Goal: Task Accomplishment & Management: Manage account settings

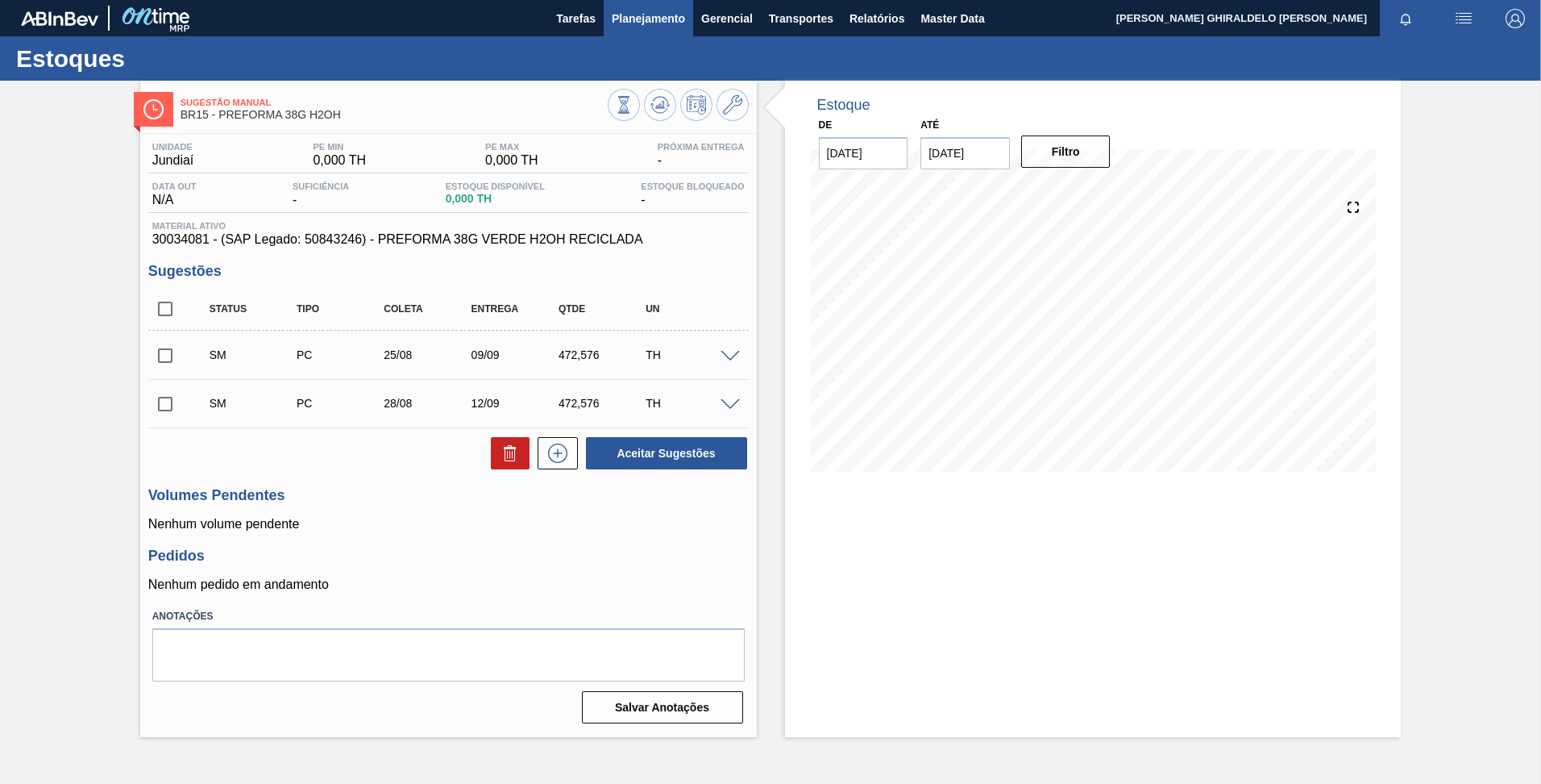
click at [663, 14] on span "Planejamento" at bounding box center [648, 18] width 73 height 19
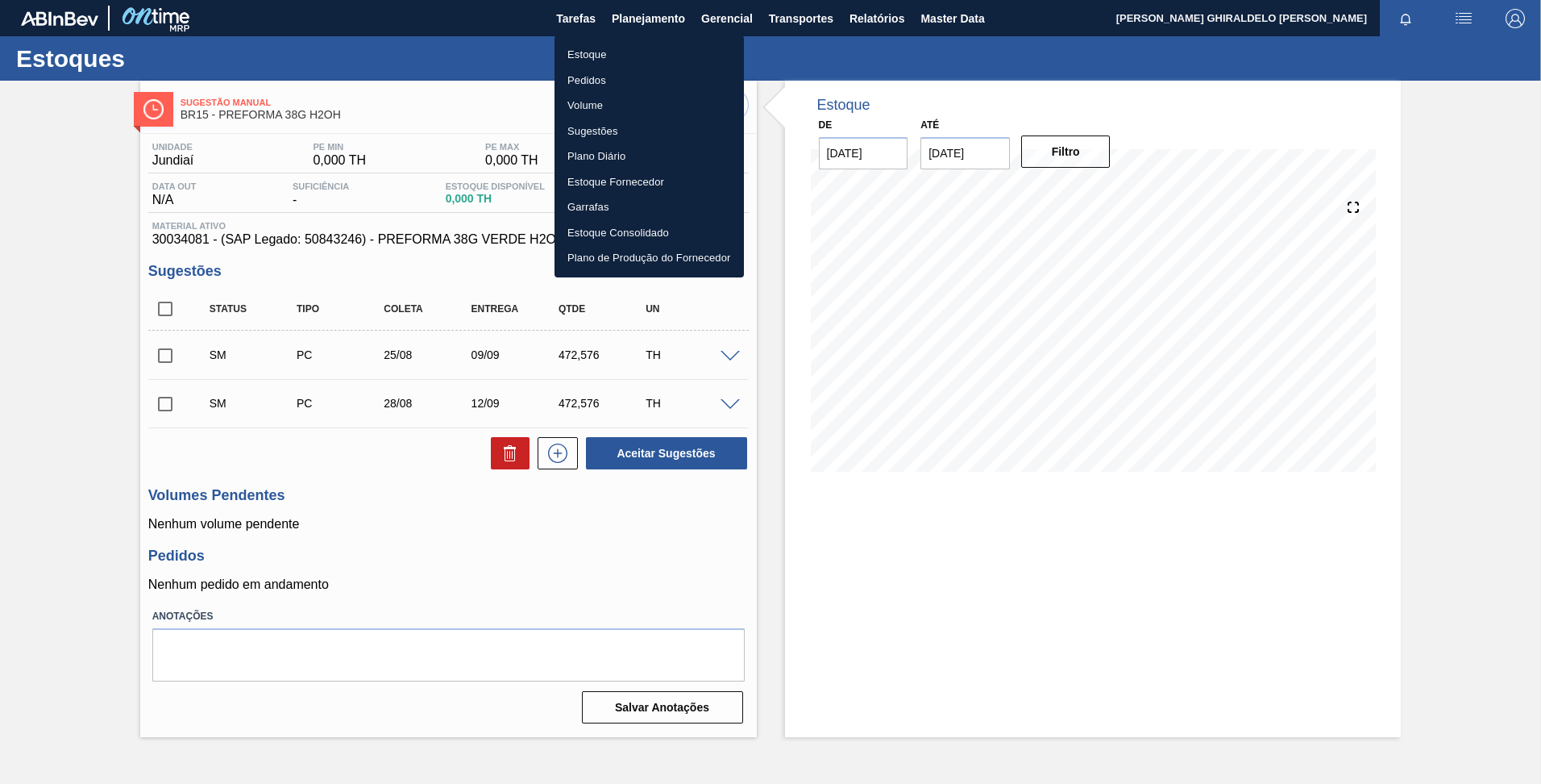
click at [923, 17] on div at bounding box center [770, 392] width 1541 height 784
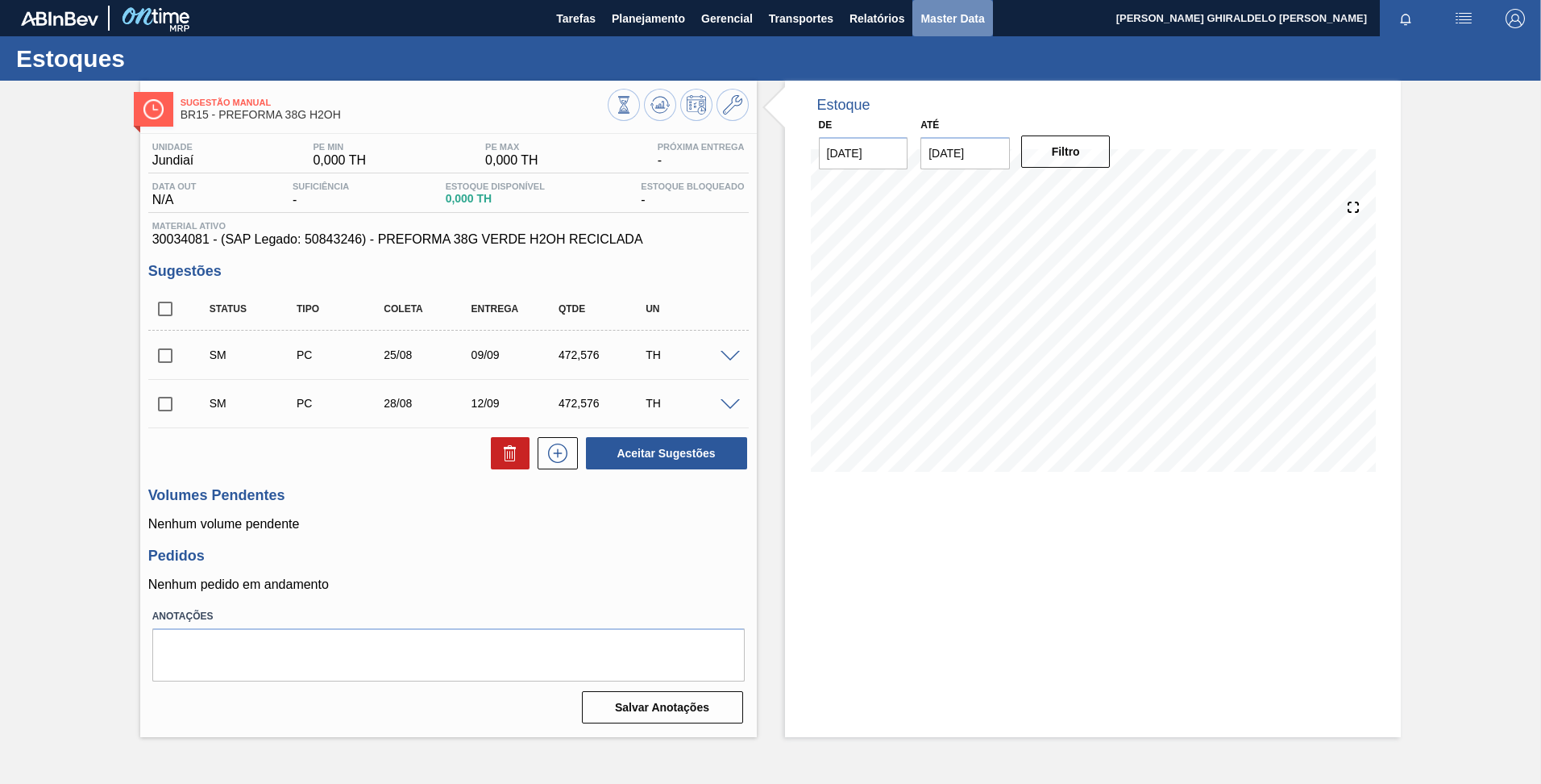
click at [929, 22] on span "Master Data" at bounding box center [953, 18] width 64 height 19
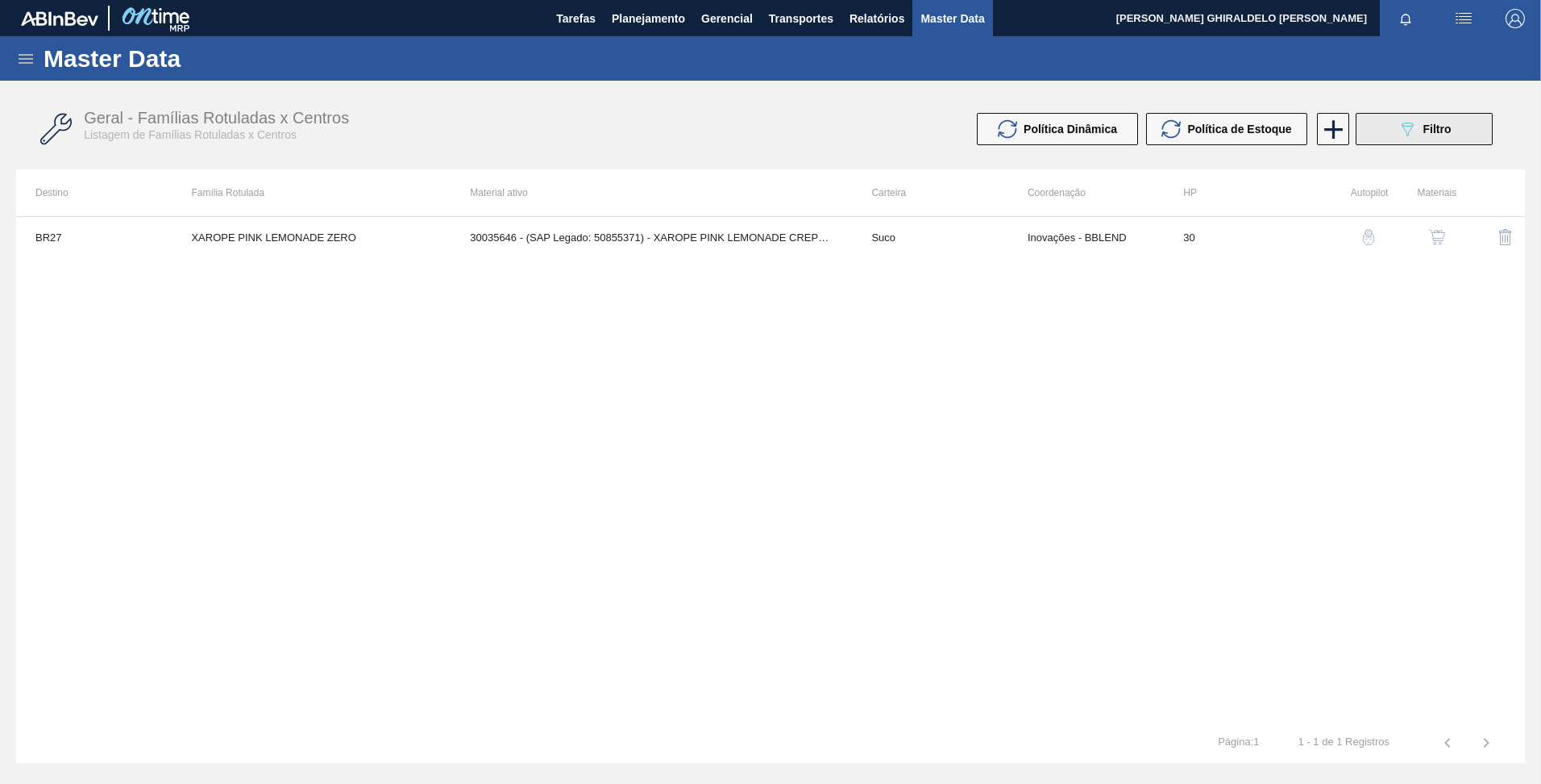
click at [1426, 128] on span "Filtro" at bounding box center [1437, 128] width 28 height 13
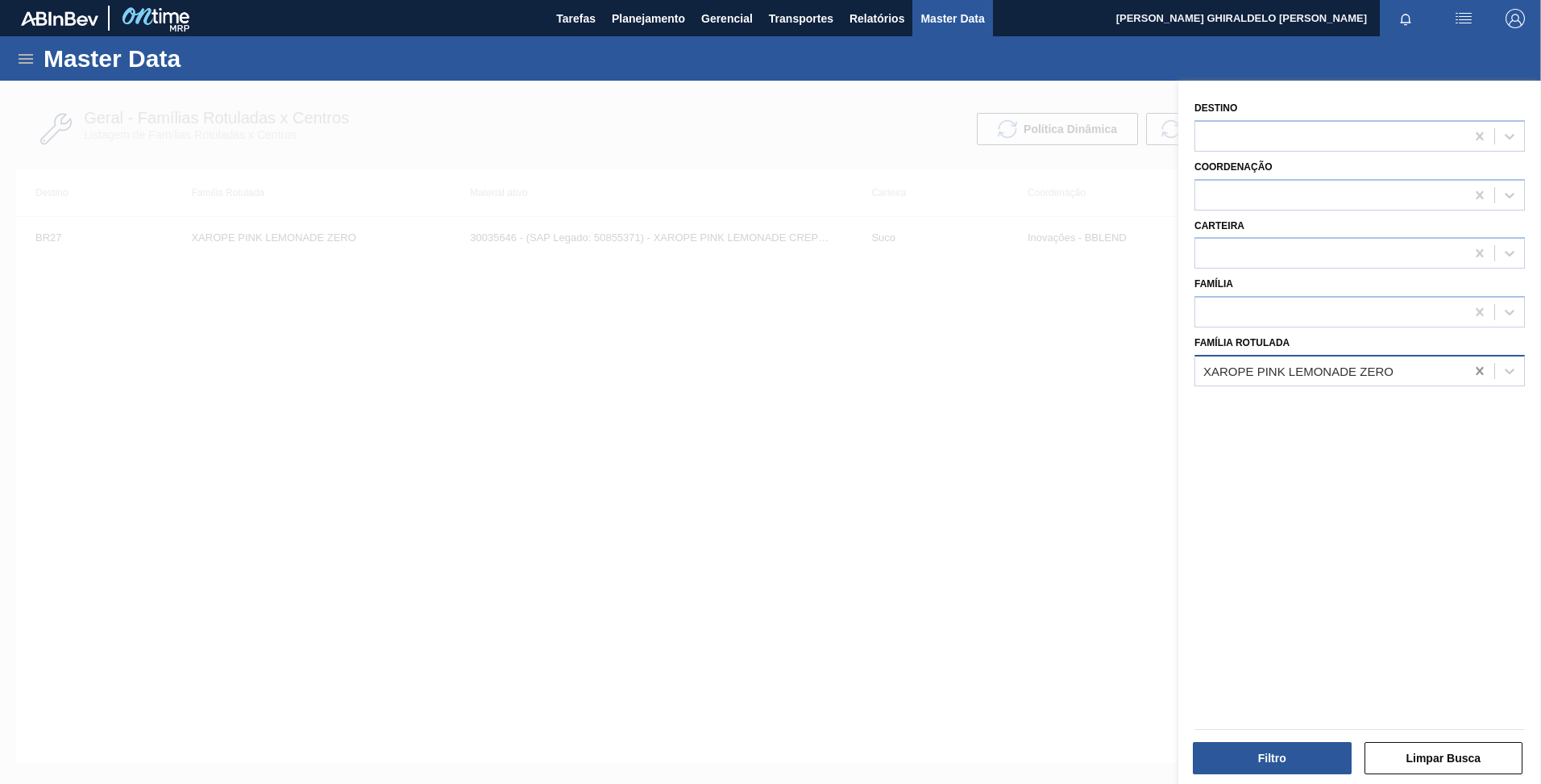
click at [1481, 374] on icon at bounding box center [1479, 370] width 16 height 16
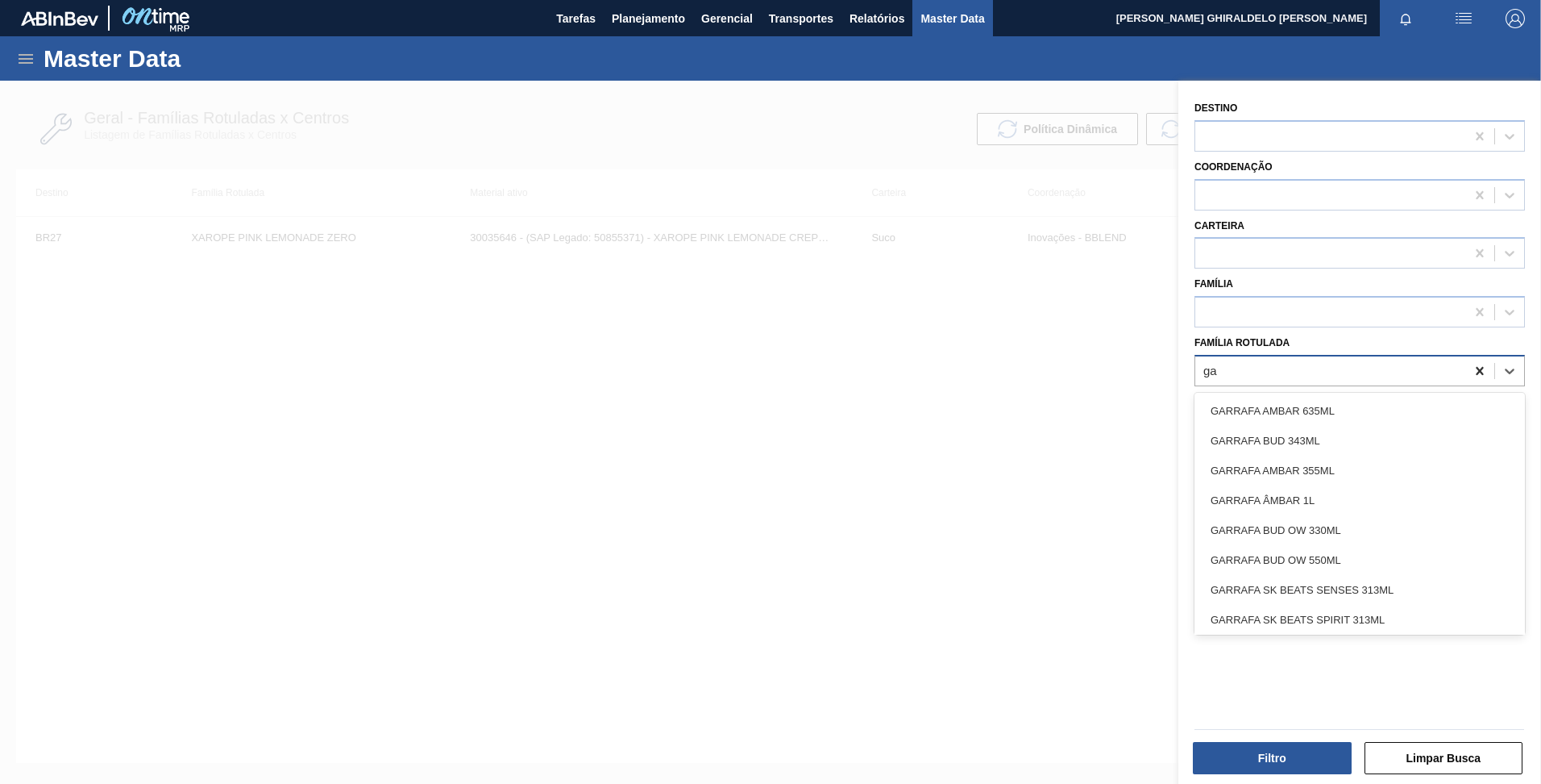
type Rotulada "g"
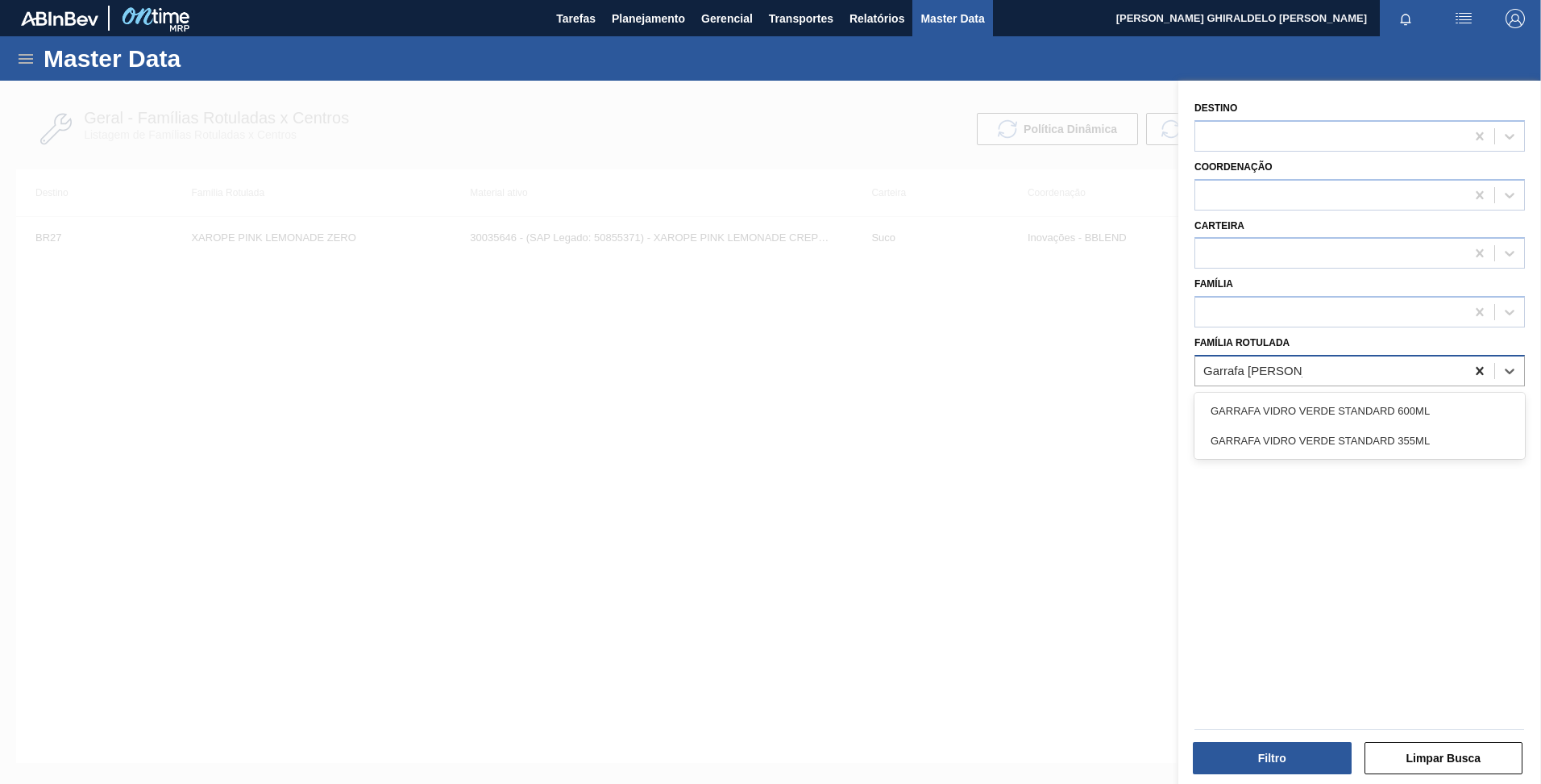
type Rotulada "Garrafa vidro verde"
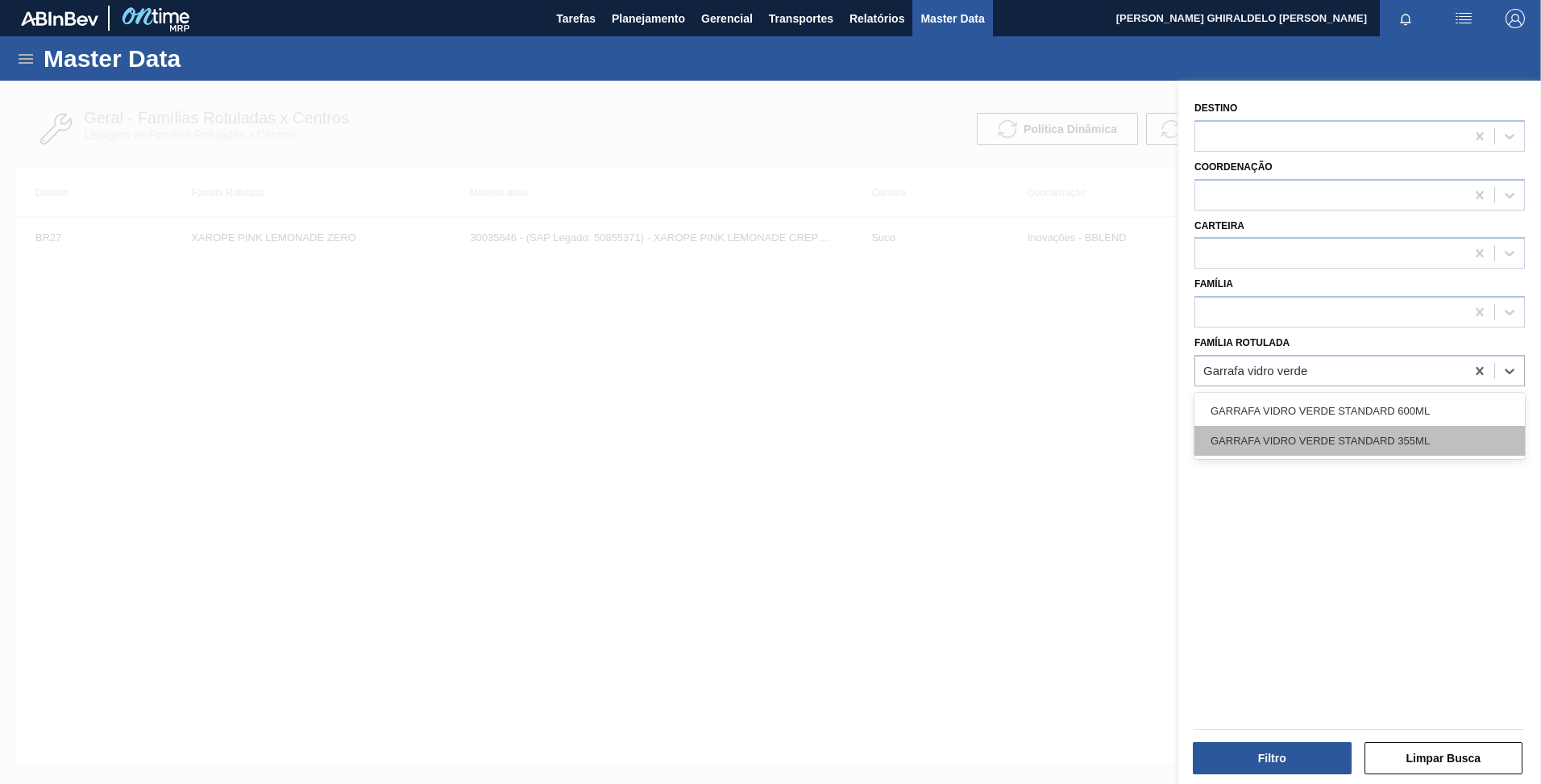
click at [1402, 431] on div "GARRAFA VIDRO VERDE STANDARD 355ML" at bounding box center [1360, 440] width 331 height 30
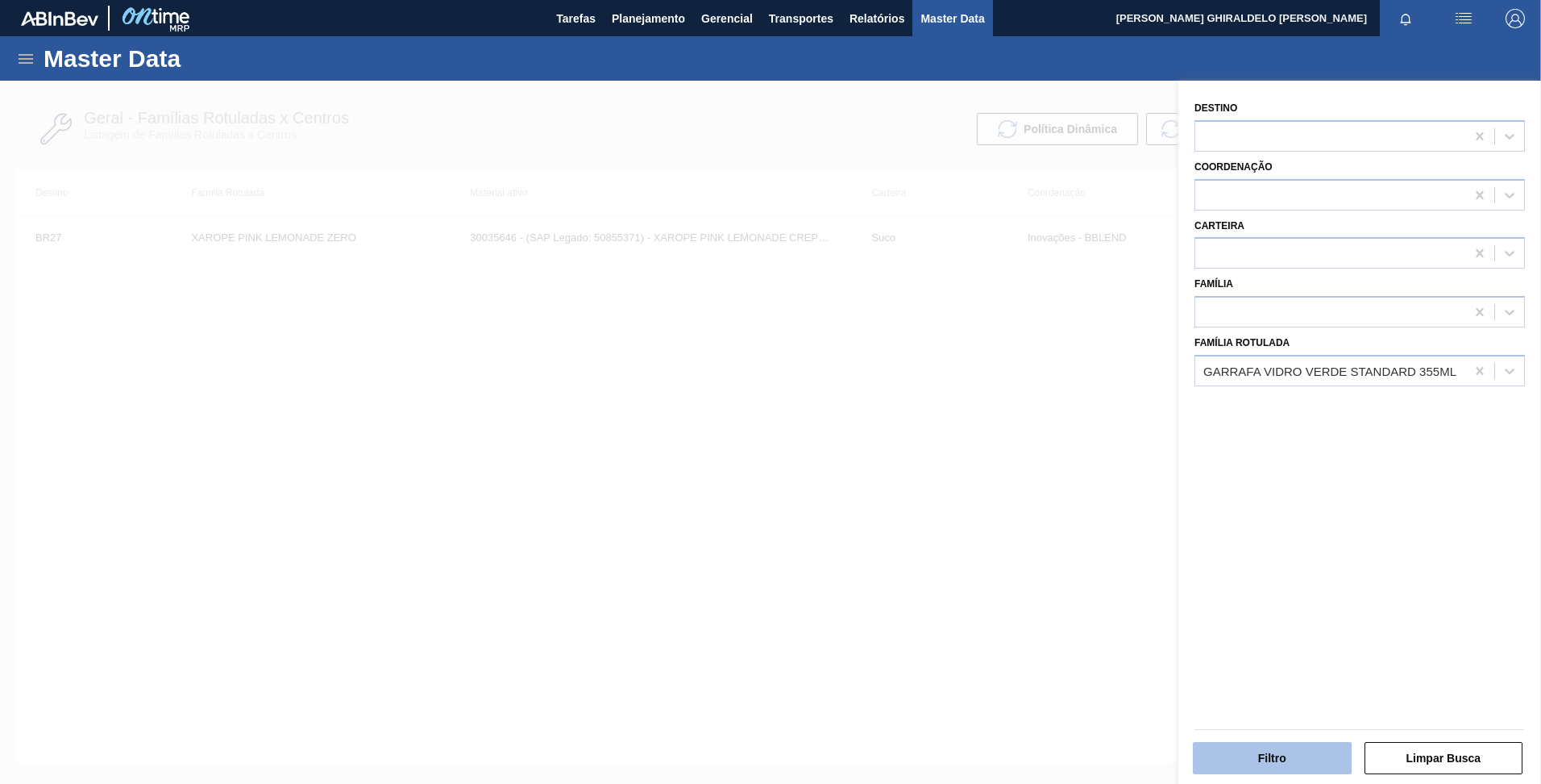
click at [1239, 749] on button "Filtro" at bounding box center [1272, 757] width 159 height 32
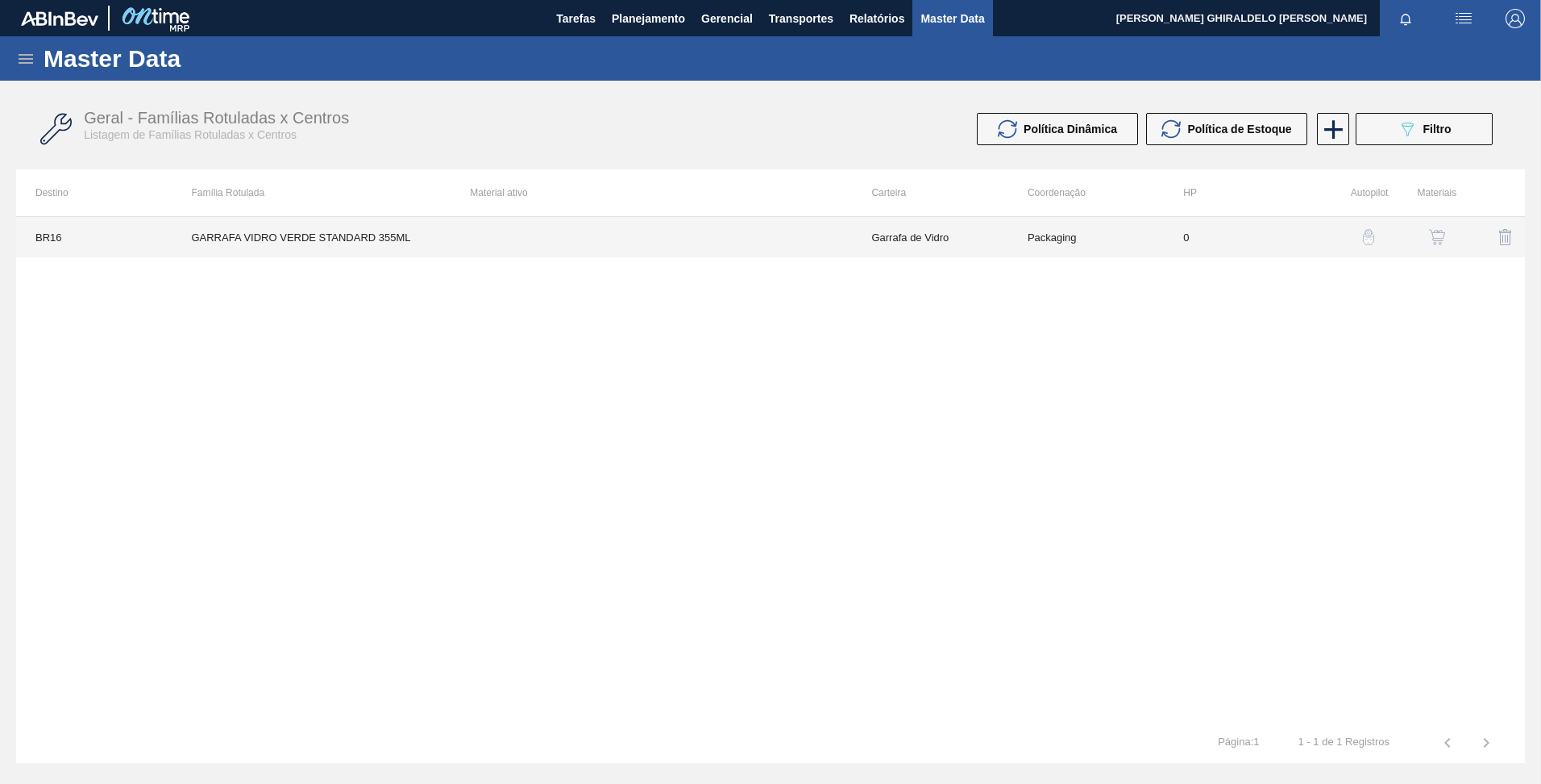
click at [887, 245] on td "Garrafa de Vidro" at bounding box center [930, 237] width 155 height 41
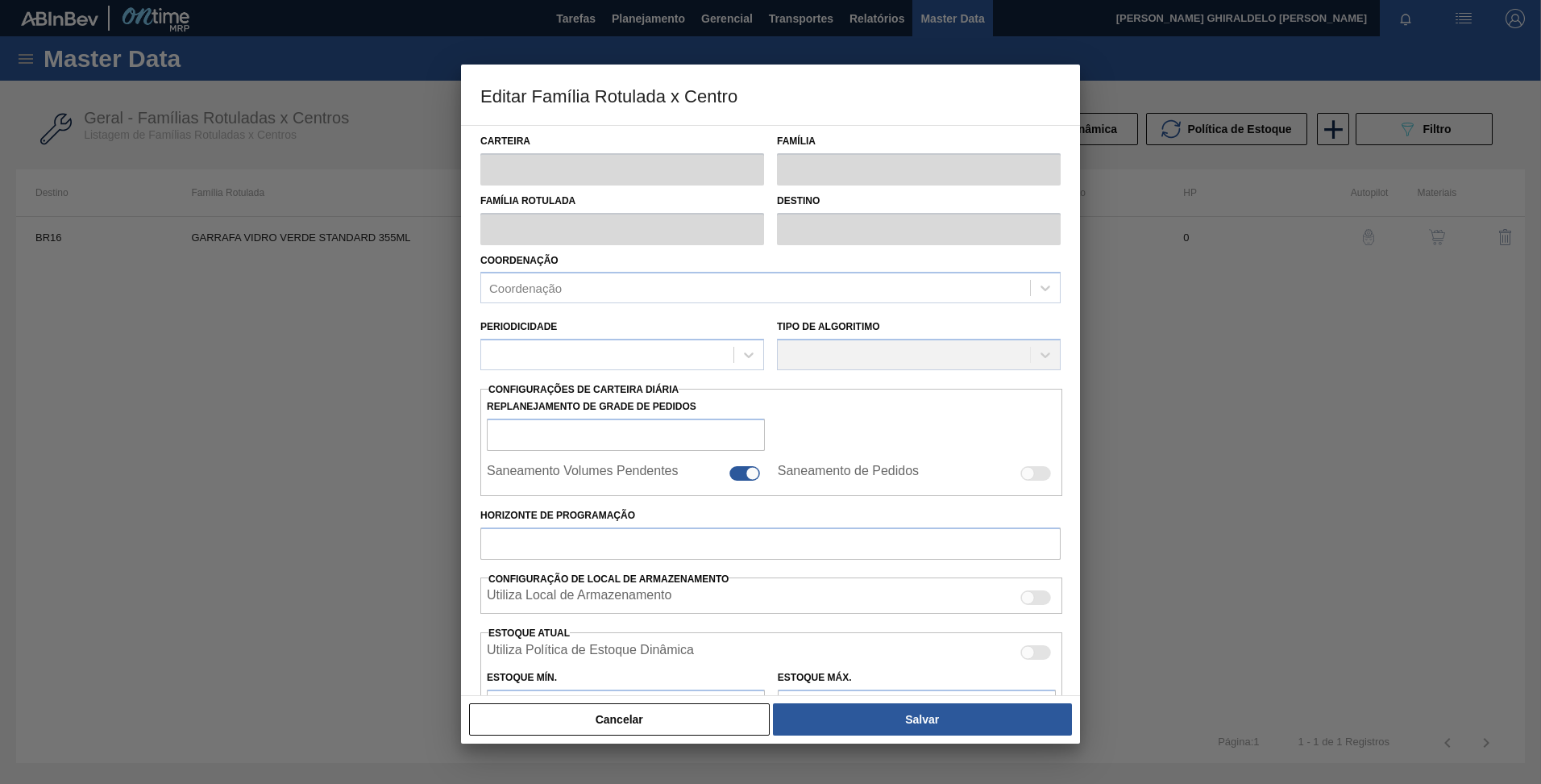
type input "Garrafa de Vidro"
type input "GARRAFA VIDRO VERDE STANDARD 355ML"
type input "BR16 - Jacareí"
type input "0"
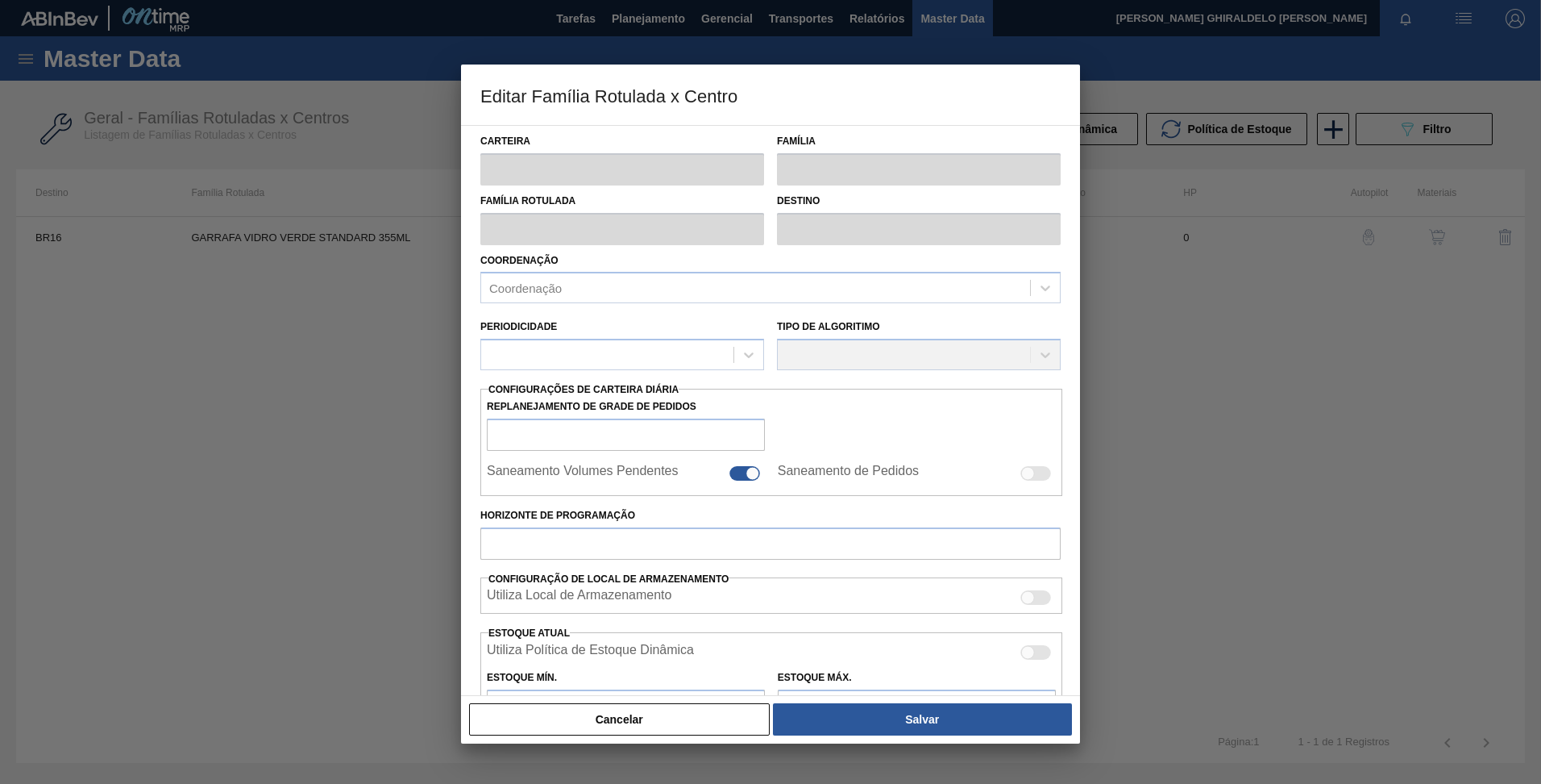
type input "0"
type input "100"
type input "0,000"
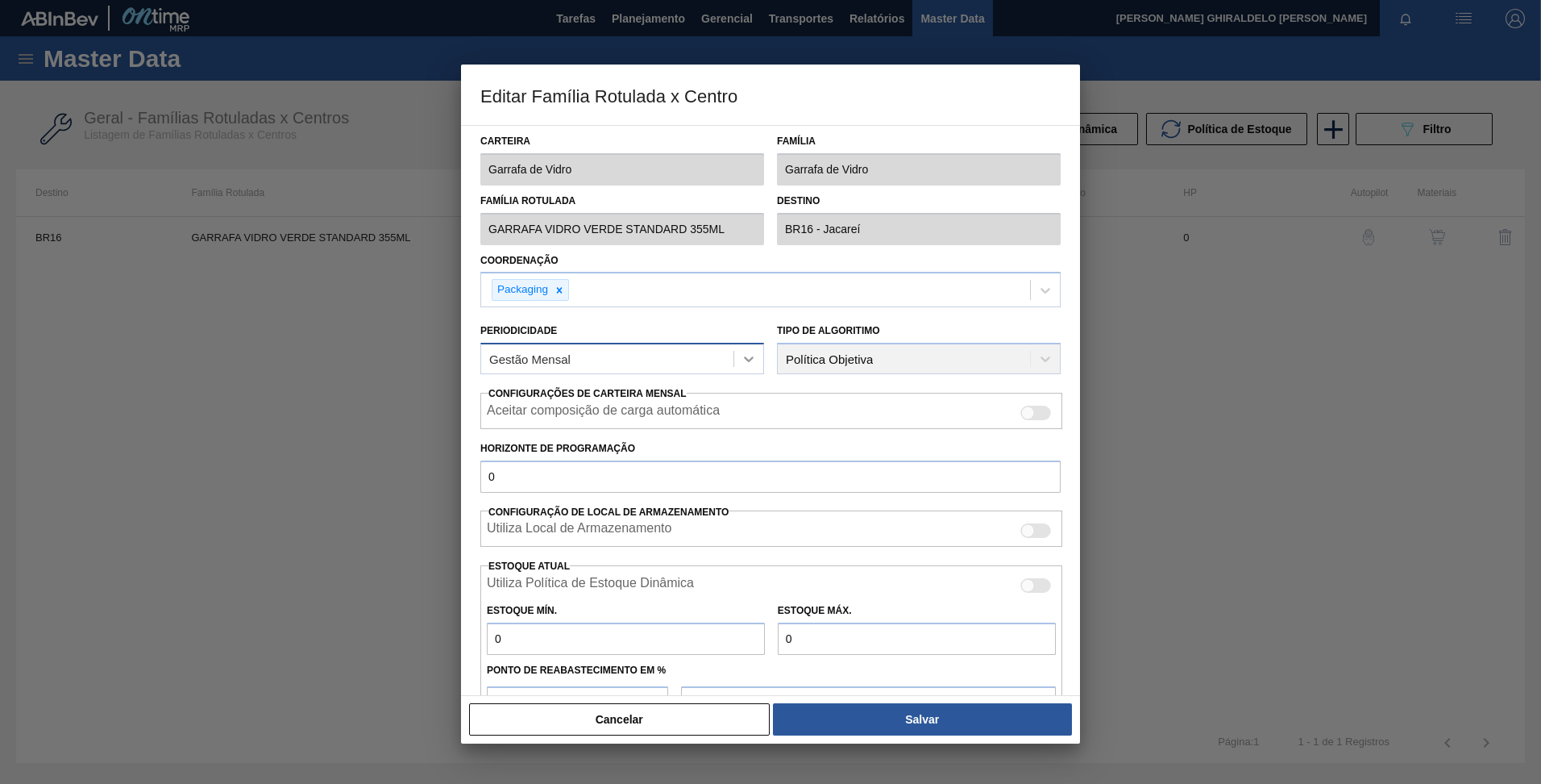
click at [754, 365] on icon at bounding box center [748, 359] width 16 height 16
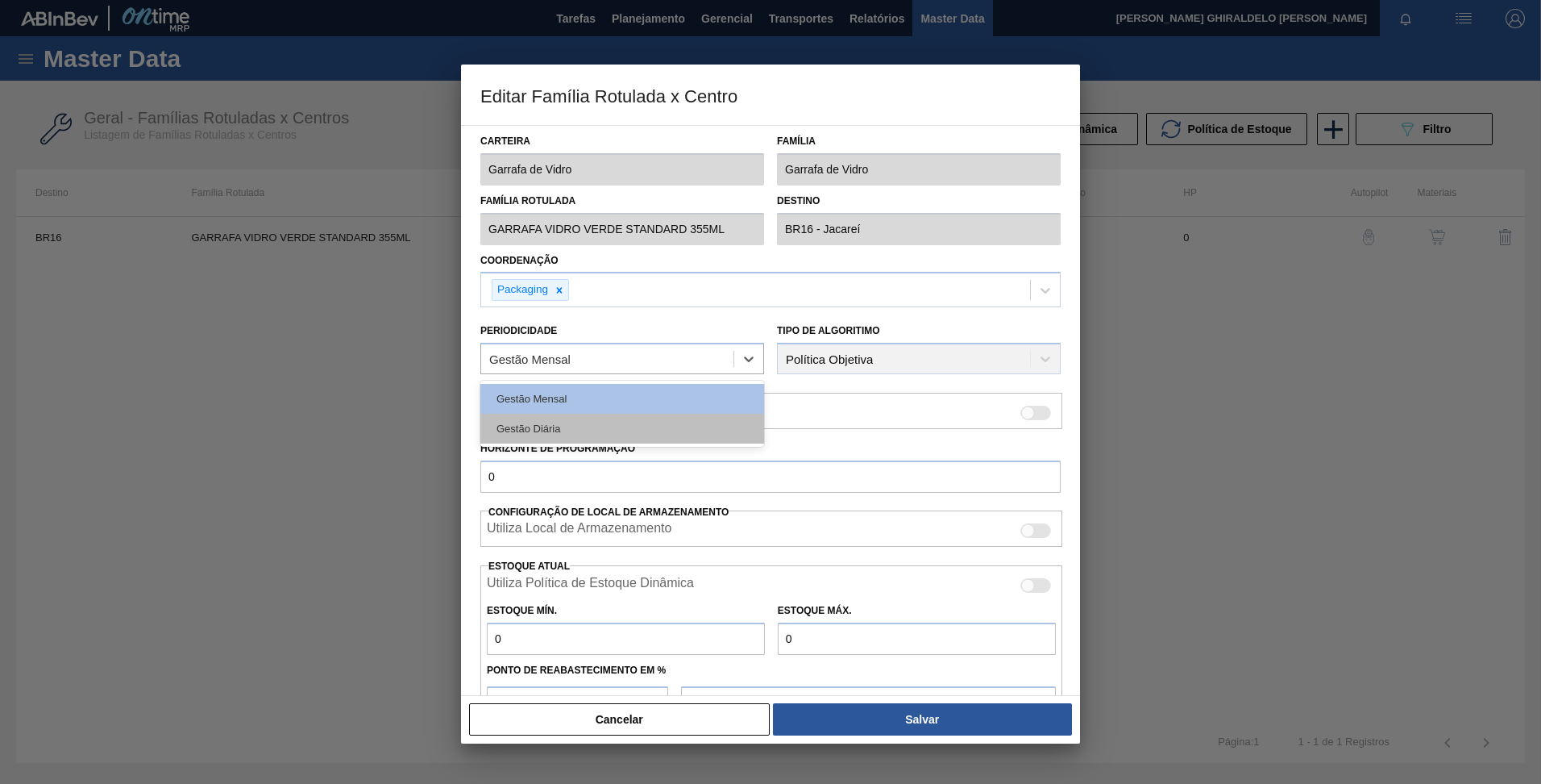
click at [659, 421] on div "Gestão Diária" at bounding box center [622, 428] width 284 height 30
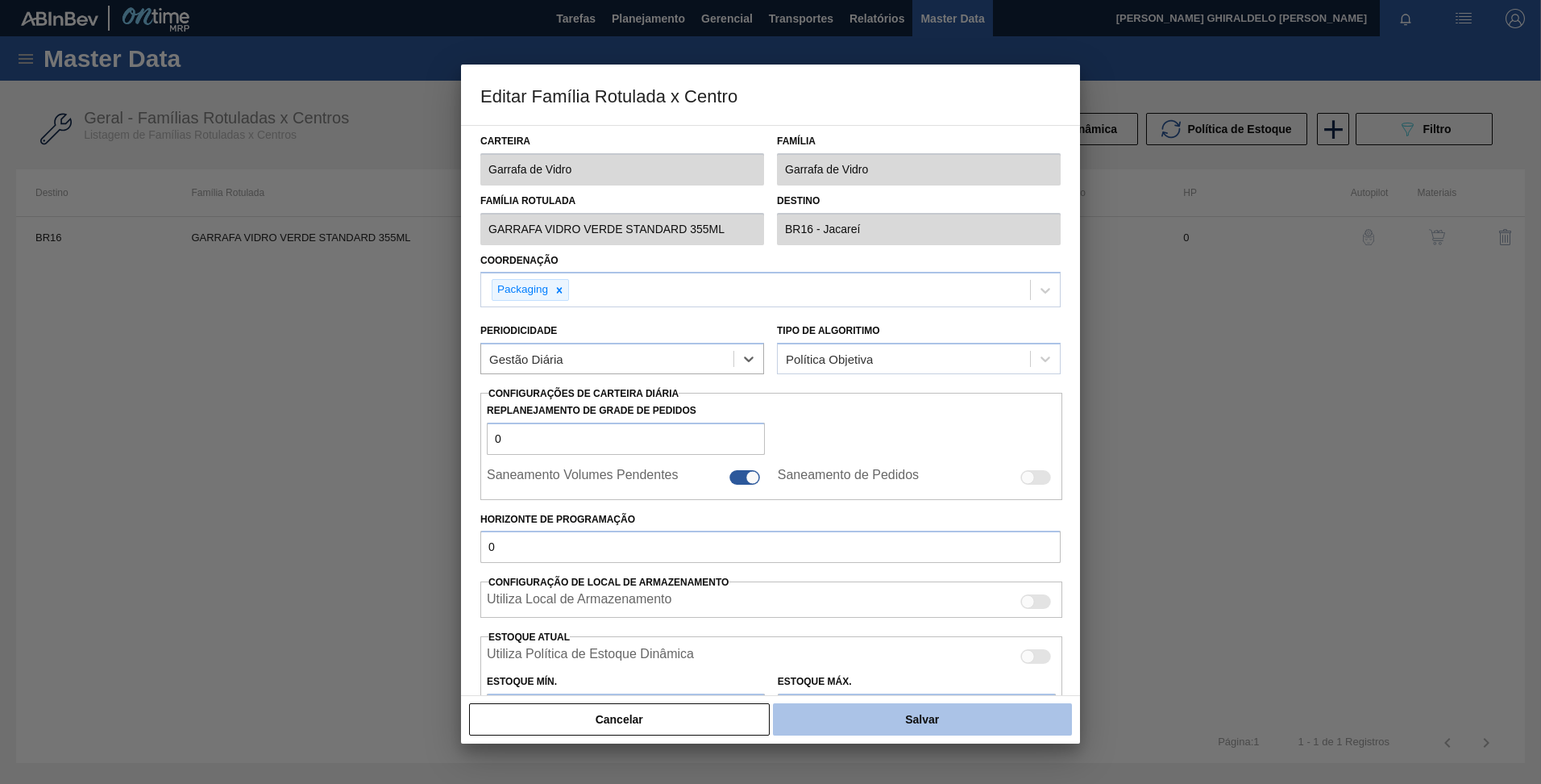
click at [868, 715] on button "Salvar" at bounding box center [923, 718] width 299 height 32
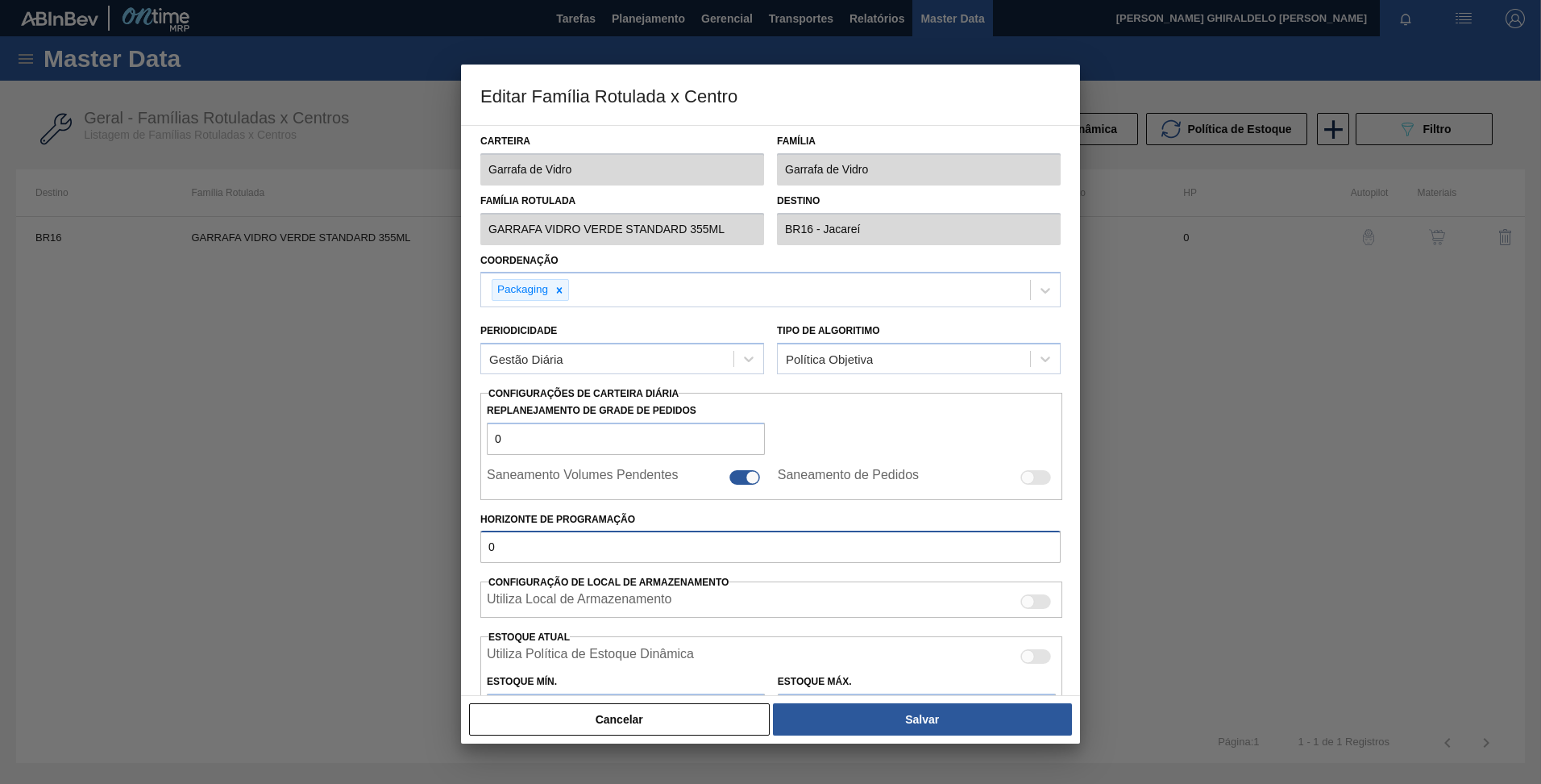
click at [591, 545] on input "0" at bounding box center [770, 546] width 581 height 32
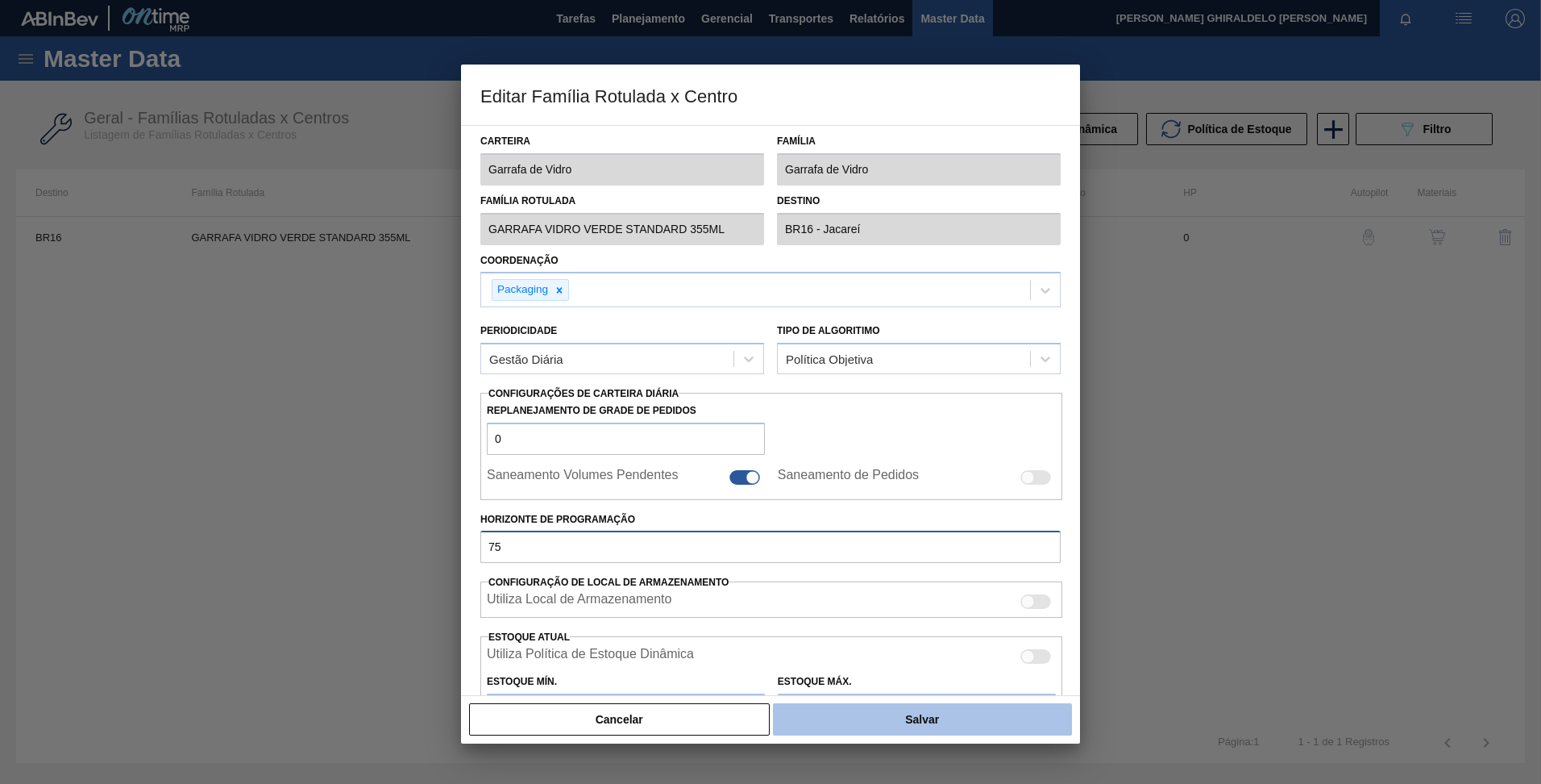
type input "75"
click at [906, 732] on button "Salvar" at bounding box center [923, 718] width 299 height 32
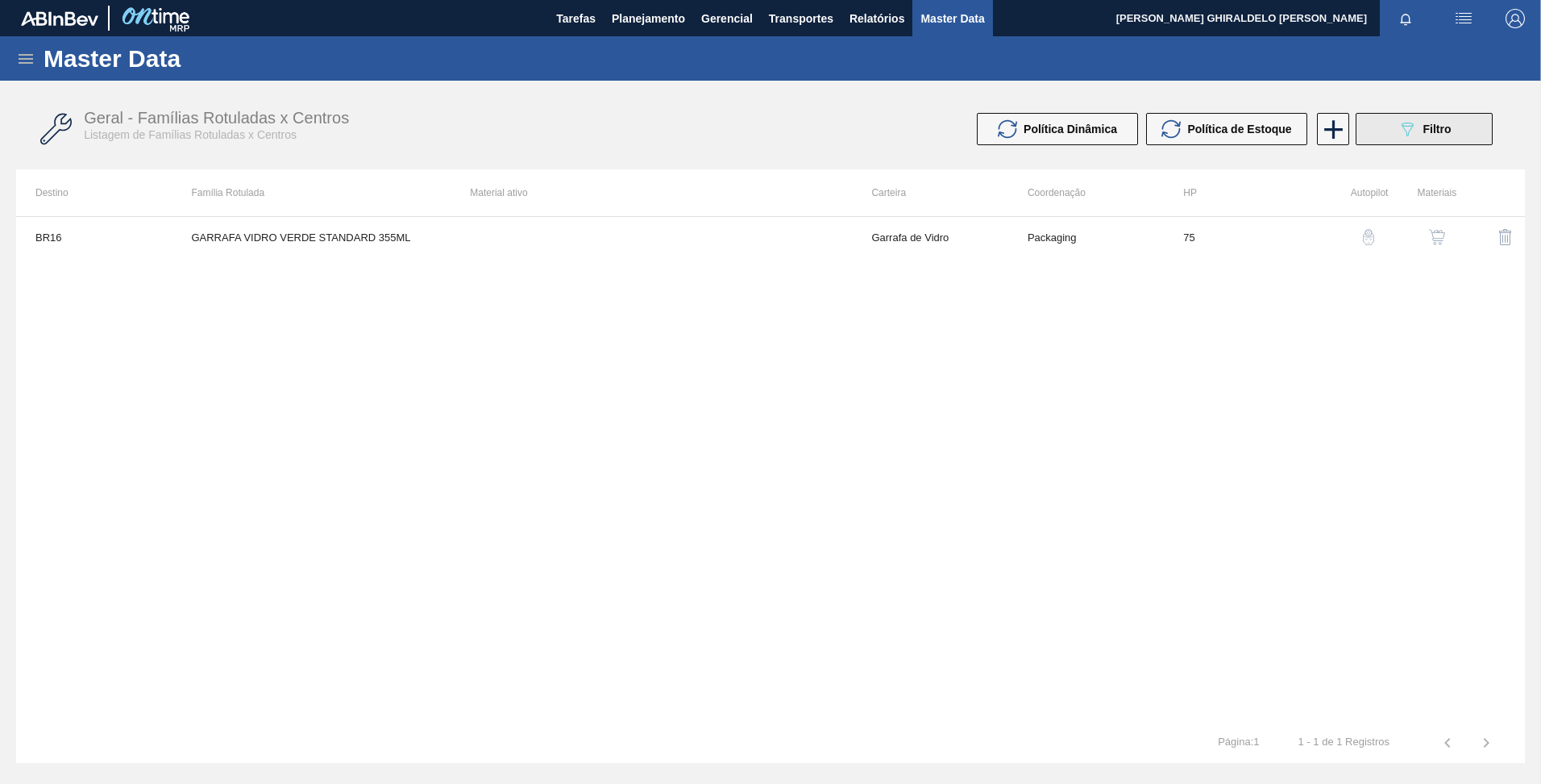
click at [1411, 129] on icon at bounding box center [1408, 129] width 13 height 14
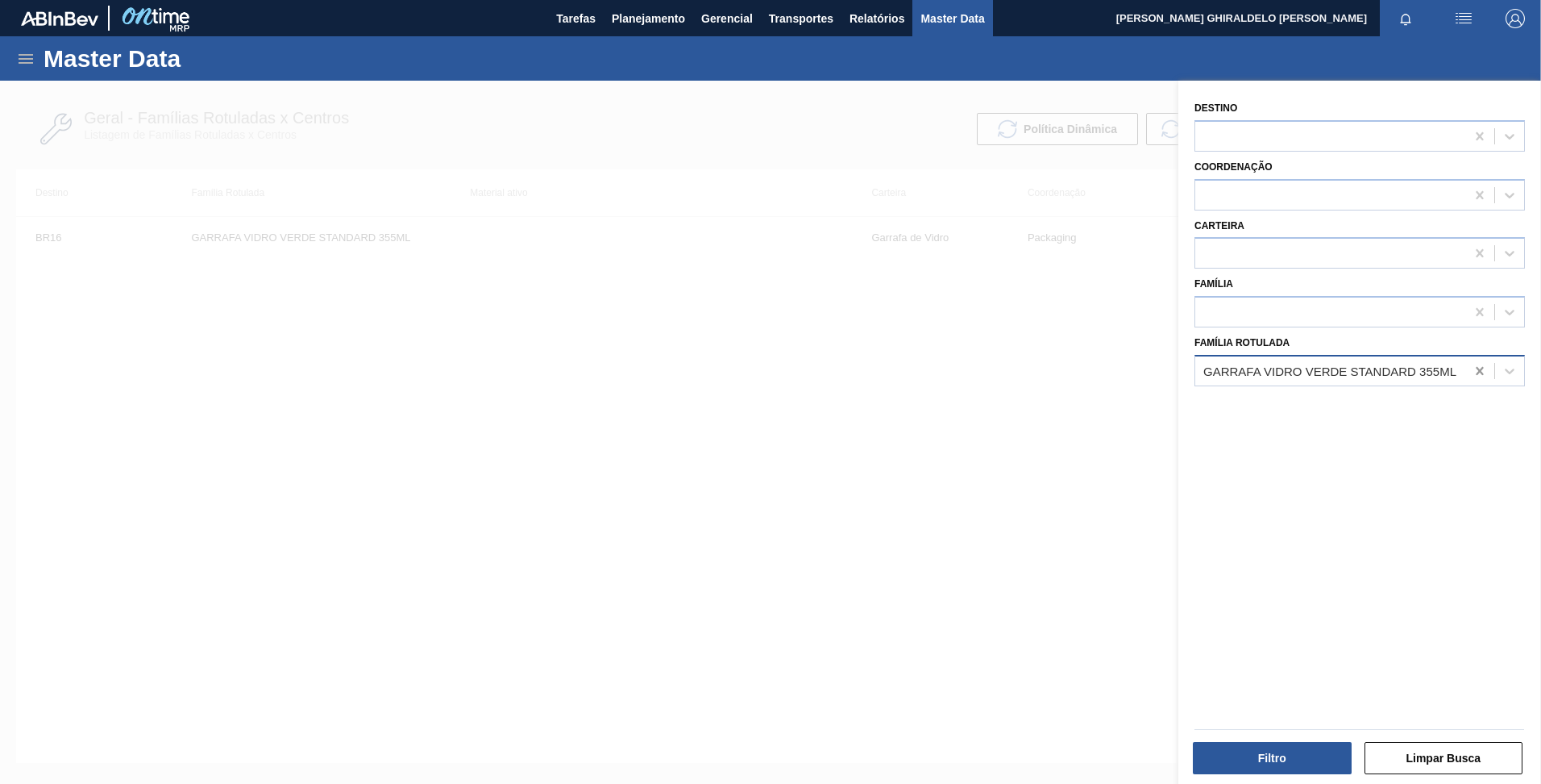
click at [1473, 367] on icon at bounding box center [1479, 370] width 16 height 16
type Rotulada "GFA verde"
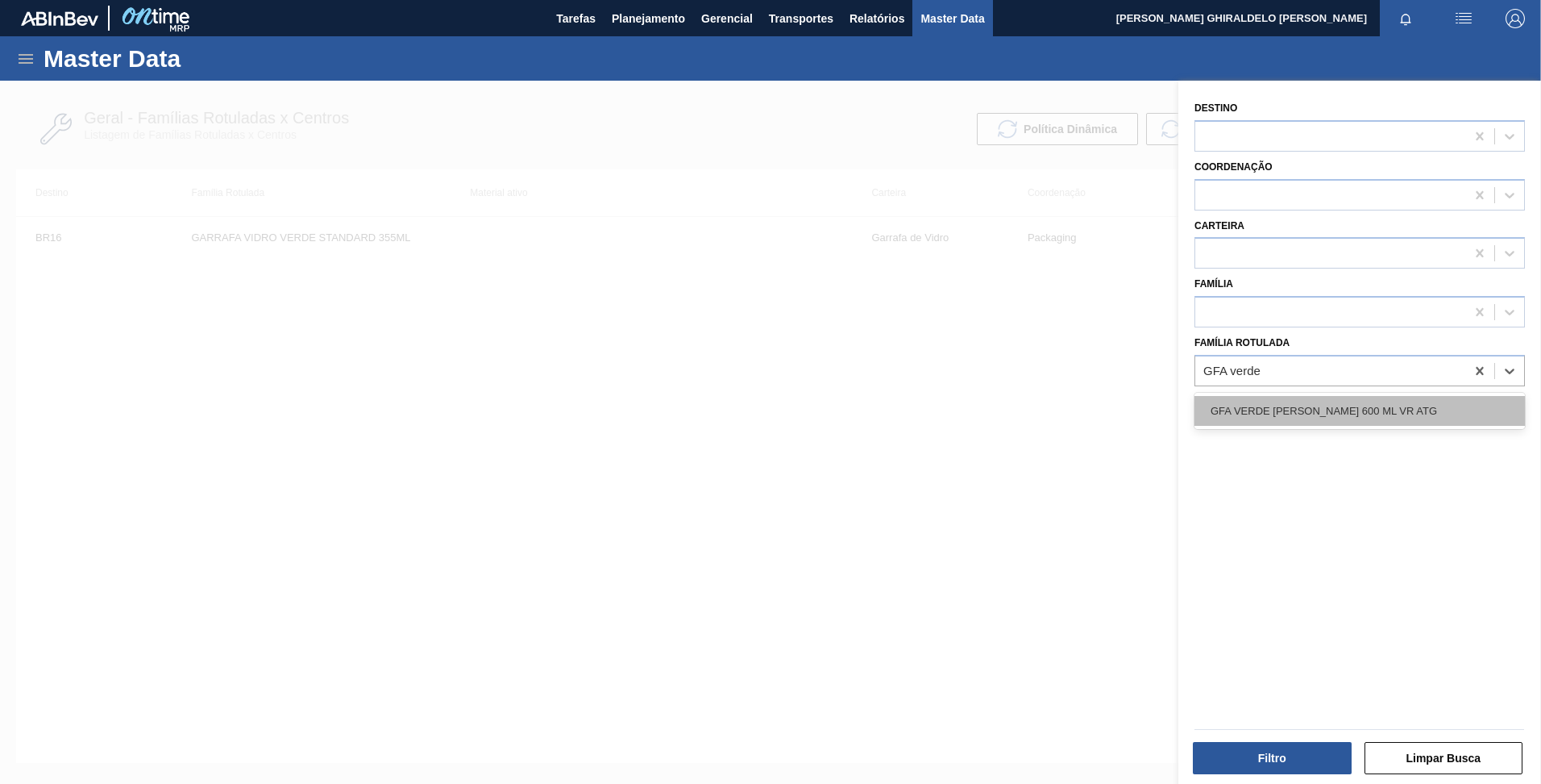
click at [1421, 401] on div "GFA VERDE [PERSON_NAME] 600 ML VR ATG" at bounding box center [1360, 410] width 331 height 30
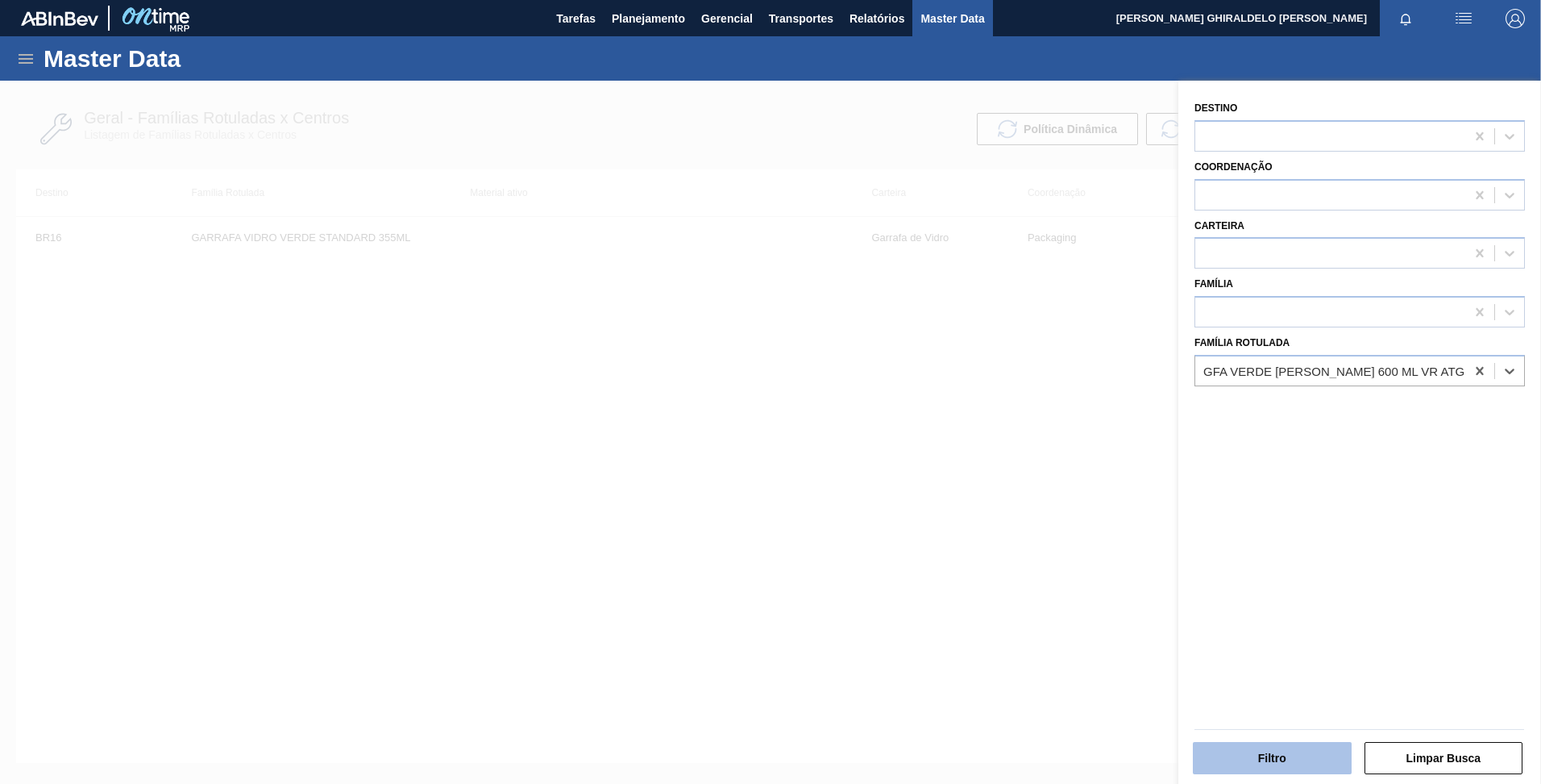
click at [1250, 753] on button "Filtro" at bounding box center [1272, 757] width 159 height 32
